Goal: Use online tool/utility: Utilize a website feature to perform a specific function

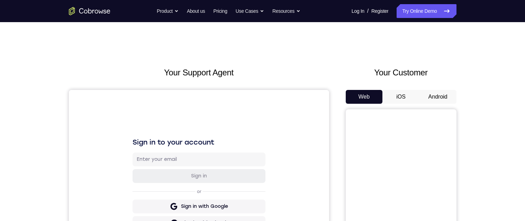
click at [437, 101] on button "Android" at bounding box center [437, 97] width 37 height 14
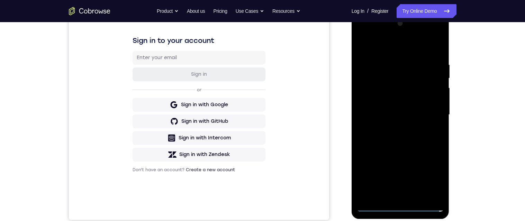
scroll to position [147, 0]
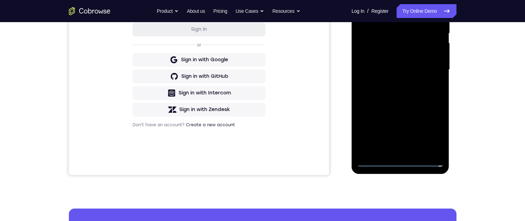
click at [400, 160] on div at bounding box center [400, 70] width 87 height 194
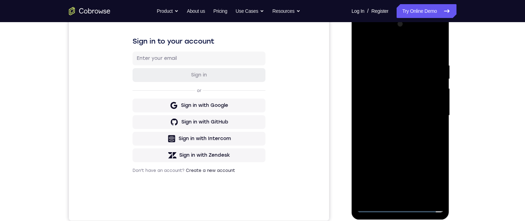
click at [406, 50] on div at bounding box center [400, 116] width 87 height 194
click at [427, 111] on div at bounding box center [400, 116] width 87 height 194
click at [393, 127] on div at bounding box center [400, 116] width 87 height 194
click at [407, 110] on div at bounding box center [400, 116] width 87 height 194
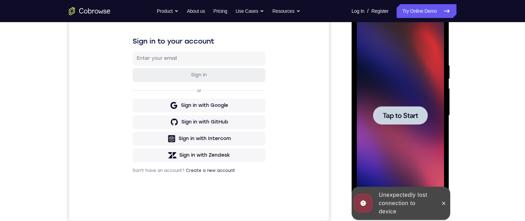
click at [406, 119] on span "Tap to Start" at bounding box center [399, 115] width 35 height 7
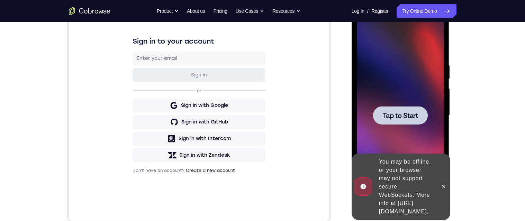
click at [403, 118] on span "Tap to Start" at bounding box center [399, 115] width 35 height 7
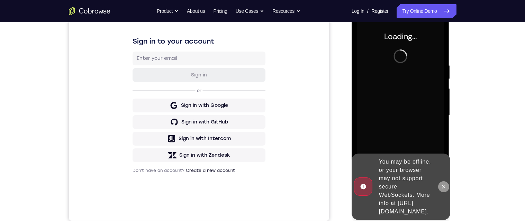
click at [442, 184] on icon at bounding box center [444, 187] width 6 height 6
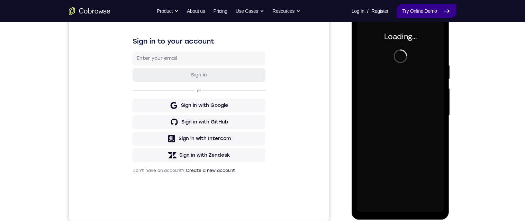
click at [407, 13] on link "Try Online Demo" at bounding box center [425, 11] width 59 height 14
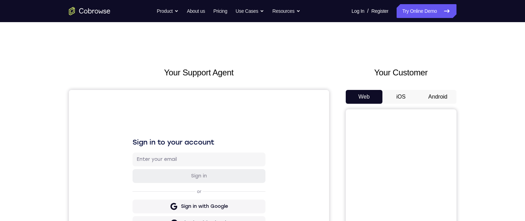
click at [429, 94] on button "Android" at bounding box center [437, 97] width 37 height 14
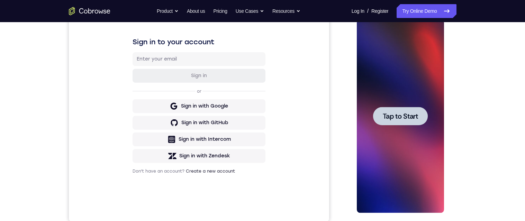
scroll to position [122, 0]
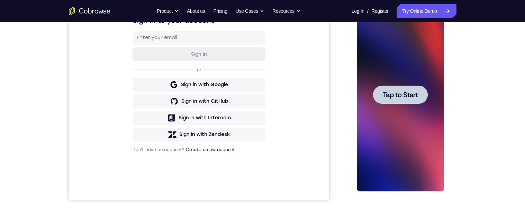
click at [405, 93] on span "Tap to Start" at bounding box center [399, 94] width 35 height 7
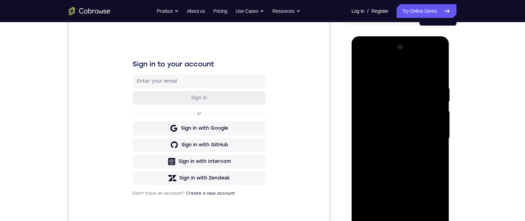
scroll to position [119, 0]
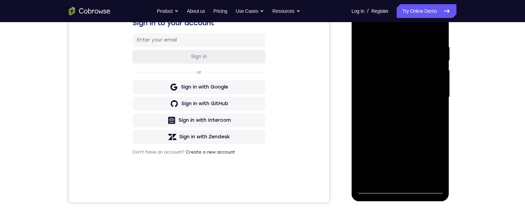
click at [400, 188] on div at bounding box center [400, 97] width 87 height 194
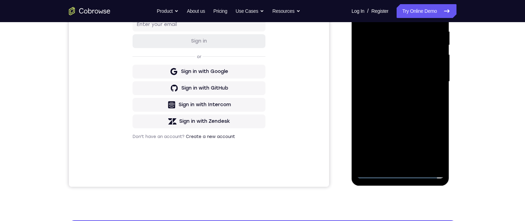
click at [431, 143] on div at bounding box center [400, 82] width 87 height 194
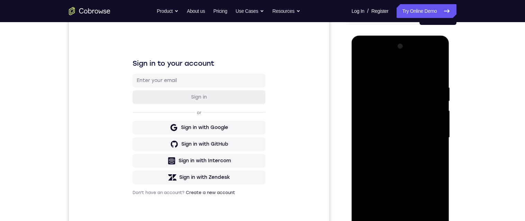
click at [381, 67] on div at bounding box center [400, 138] width 87 height 194
click at [388, 71] on div at bounding box center [400, 138] width 87 height 194
click at [432, 140] on div at bounding box center [400, 138] width 87 height 194
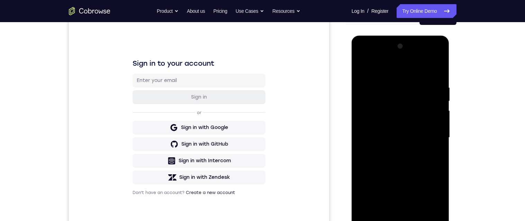
click at [394, 219] on div at bounding box center [400, 138] width 87 height 194
click at [380, 133] on div at bounding box center [400, 138] width 87 height 194
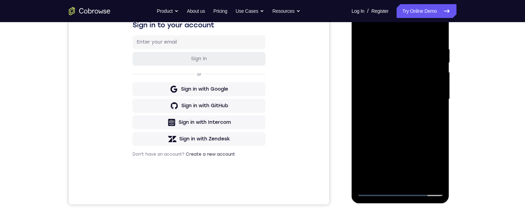
click at [377, 84] on div at bounding box center [400, 99] width 87 height 194
click at [422, 100] on div at bounding box center [400, 99] width 87 height 194
click at [428, 103] on div at bounding box center [400, 99] width 87 height 194
click at [433, 106] on div at bounding box center [400, 99] width 87 height 194
click at [426, 108] on div at bounding box center [400, 99] width 87 height 194
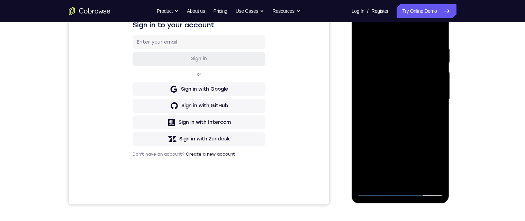
click at [426, 129] on div at bounding box center [400, 99] width 87 height 194
click at [432, 128] on div at bounding box center [400, 99] width 87 height 194
click at [427, 127] on div at bounding box center [400, 99] width 87 height 194
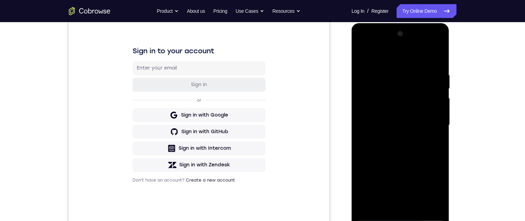
click at [423, 157] on div at bounding box center [400, 125] width 87 height 194
click at [417, 76] on div at bounding box center [400, 125] width 87 height 194
click at [440, 60] on div at bounding box center [400, 125] width 87 height 194
click at [394, 75] on div at bounding box center [400, 125] width 87 height 194
click at [436, 128] on div at bounding box center [400, 125] width 87 height 194
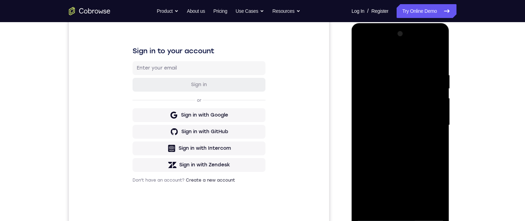
click at [442, 60] on div at bounding box center [400, 125] width 87 height 194
click at [440, 61] on div at bounding box center [400, 125] width 87 height 194
click at [420, 207] on div at bounding box center [400, 125] width 87 height 194
click at [420, 153] on div at bounding box center [400, 125] width 87 height 194
click at [436, 140] on div at bounding box center [400, 125] width 87 height 194
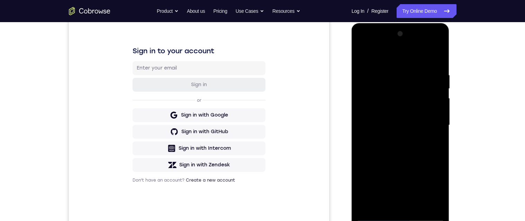
click at [394, 117] on div at bounding box center [400, 125] width 87 height 194
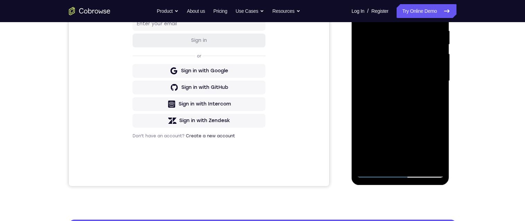
scroll to position [136, 0]
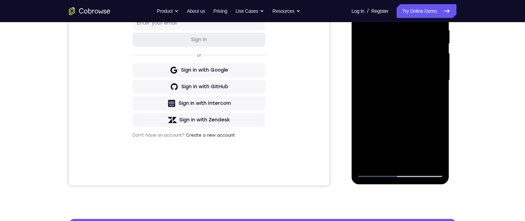
click at [436, 98] on div at bounding box center [400, 80] width 87 height 194
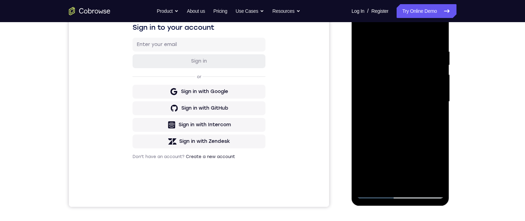
click at [435, 118] on div at bounding box center [400, 102] width 87 height 194
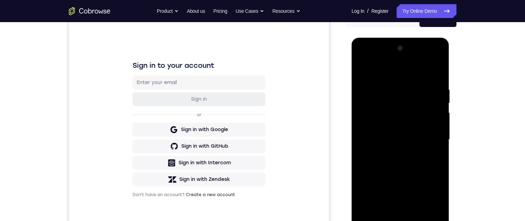
scroll to position [65, 0]
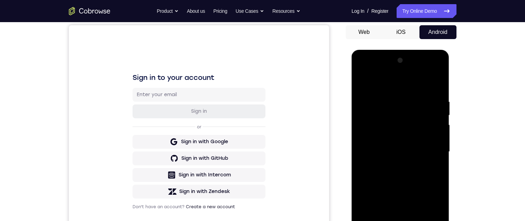
drag, startPoint x: 363, startPoint y: 139, endPoint x: 802, endPoint y: 175, distance: 440.3
click at [363, 139] on div at bounding box center [400, 152] width 87 height 194
click at [369, 203] on div at bounding box center [400, 152] width 87 height 194
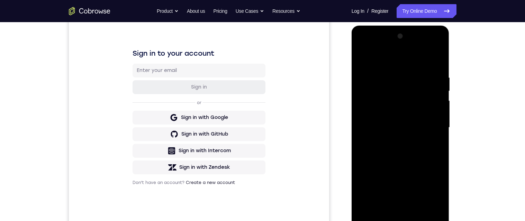
click at [438, 135] on div at bounding box center [400, 128] width 87 height 194
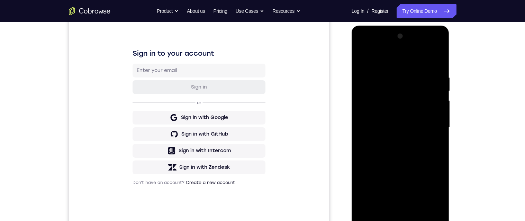
click at [438, 135] on div at bounding box center [400, 128] width 87 height 194
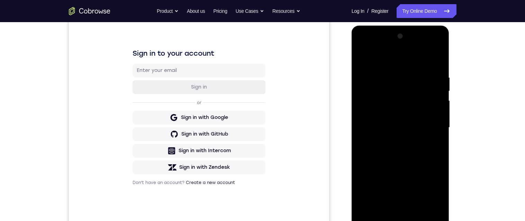
click at [438, 135] on div at bounding box center [400, 128] width 87 height 194
click at [360, 135] on div at bounding box center [400, 128] width 87 height 194
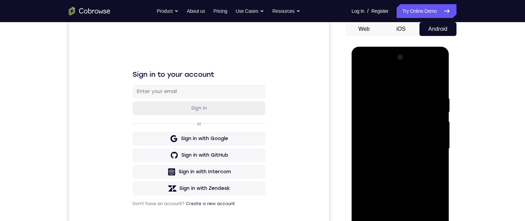
click at [360, 156] on div at bounding box center [400, 149] width 87 height 194
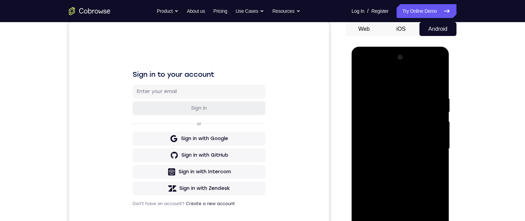
click at [360, 156] on div at bounding box center [400, 149] width 87 height 194
click at [360, 155] on div at bounding box center [400, 149] width 87 height 194
click at [363, 78] on div at bounding box center [400, 149] width 87 height 194
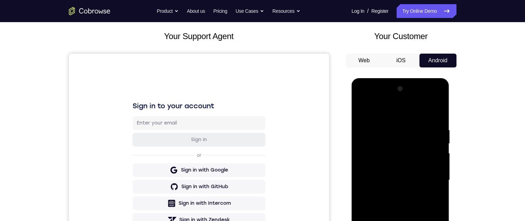
click at [404, 221] on div at bounding box center [400, 180] width 87 height 194
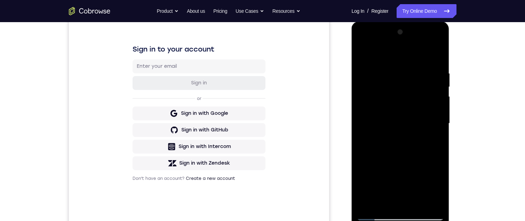
click at [438, 130] on div at bounding box center [400, 124] width 87 height 194
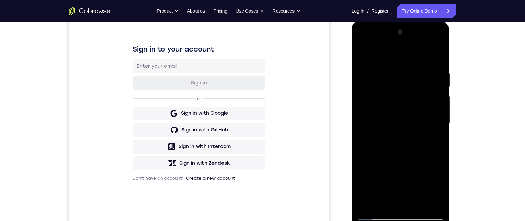
click at [438, 130] on div at bounding box center [400, 124] width 87 height 194
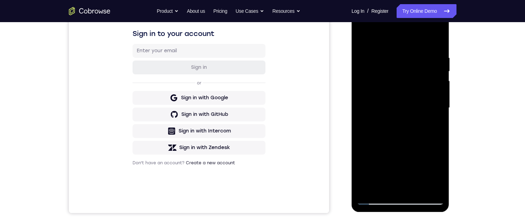
drag, startPoint x: 433, startPoint y: 126, endPoint x: 424, endPoint y: 121, distance: 9.7
click at [424, 121] on div at bounding box center [400, 108] width 87 height 194
drag, startPoint x: 424, startPoint y: 121, endPoint x: 424, endPoint y: 108, distance: 13.5
click at [424, 108] on div at bounding box center [400, 108] width 87 height 194
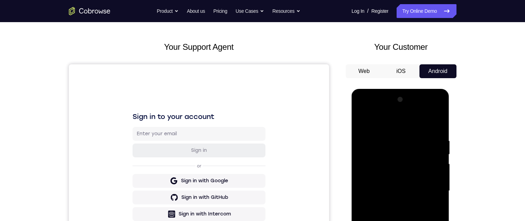
click at [363, 122] on div at bounding box center [400, 191] width 87 height 194
drag, startPoint x: 414, startPoint y: 184, endPoint x: 407, endPoint y: 207, distance: 24.7
click at [407, 207] on div at bounding box center [400, 191] width 87 height 194
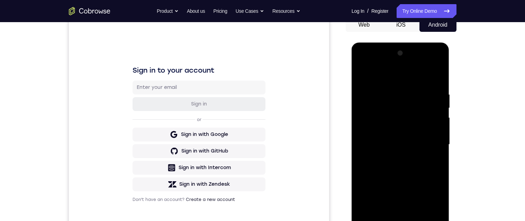
click at [370, 199] on div at bounding box center [400, 145] width 87 height 194
click at [438, 119] on div at bounding box center [400, 145] width 87 height 194
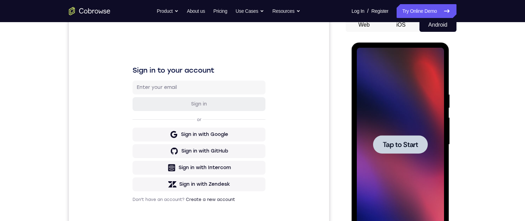
click at [405, 150] on div at bounding box center [400, 144] width 55 height 18
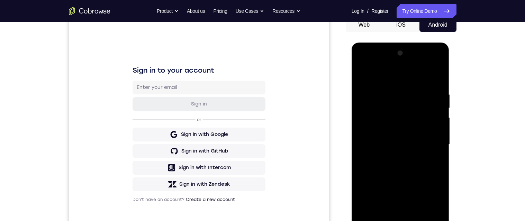
scroll to position [95, 0]
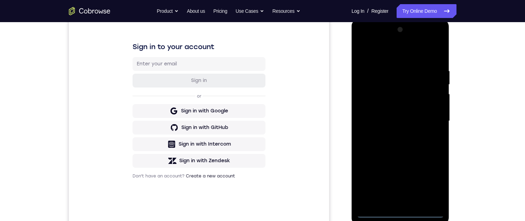
click at [401, 212] on div at bounding box center [400, 121] width 87 height 194
click at [429, 188] on div at bounding box center [400, 121] width 87 height 194
click at [394, 54] on div at bounding box center [400, 121] width 87 height 194
click at [430, 117] on div at bounding box center [400, 121] width 87 height 194
click at [392, 203] on div at bounding box center [400, 121] width 87 height 194
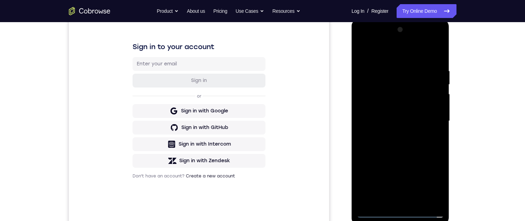
click at [391, 202] on div at bounding box center [400, 121] width 87 height 194
click at [360, 53] on div at bounding box center [400, 121] width 87 height 194
click at [361, 50] on div at bounding box center [400, 121] width 87 height 194
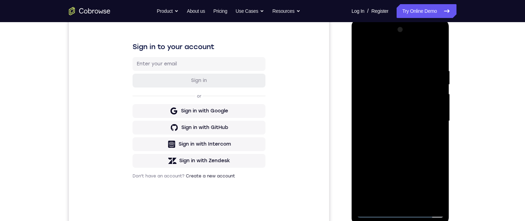
click at [362, 40] on div at bounding box center [400, 121] width 87 height 194
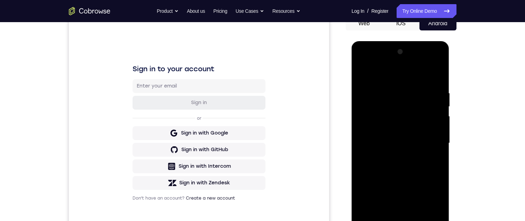
click at [391, 137] on div at bounding box center [400, 143] width 87 height 194
click at [391, 41] on div at bounding box center [400, 41] width 98 height 0
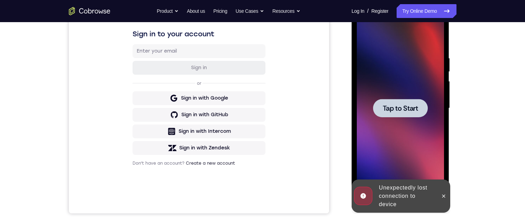
click at [386, 107] on span "Tap to Start" at bounding box center [399, 108] width 35 height 7
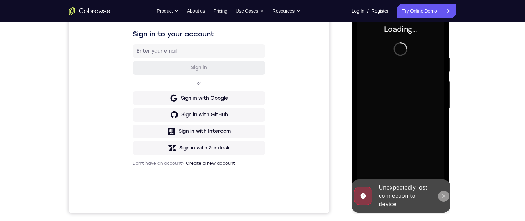
click at [444, 200] on button at bounding box center [443, 196] width 11 height 11
